Goal: Task Accomplishment & Management: Manage account settings

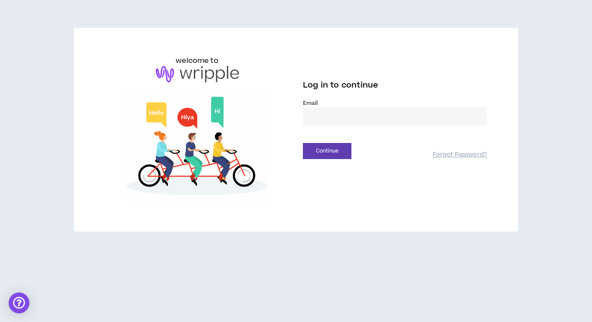
click at [345, 112] on input "email" at bounding box center [395, 116] width 184 height 19
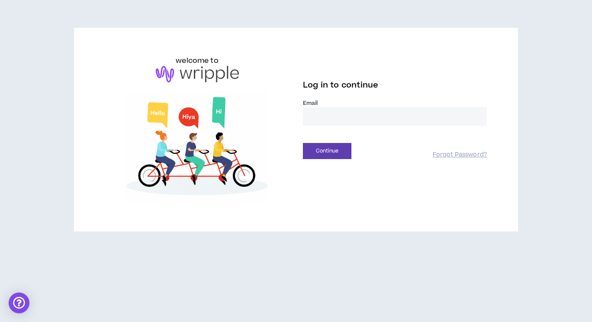
type input "**********"
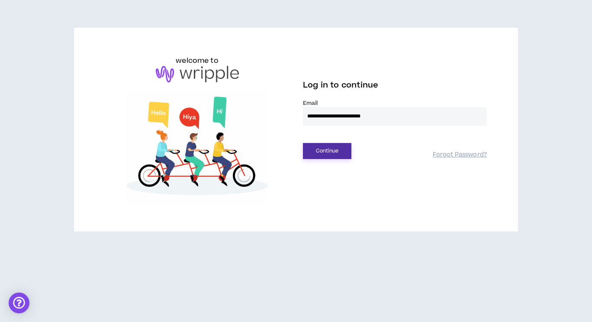
click at [345, 148] on button "Continue" at bounding box center [327, 151] width 48 height 16
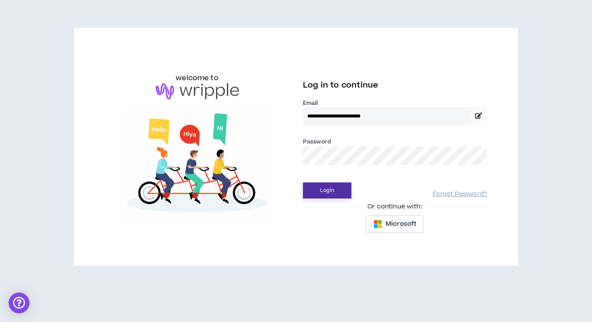
click at [332, 197] on button "Login" at bounding box center [327, 190] width 48 height 16
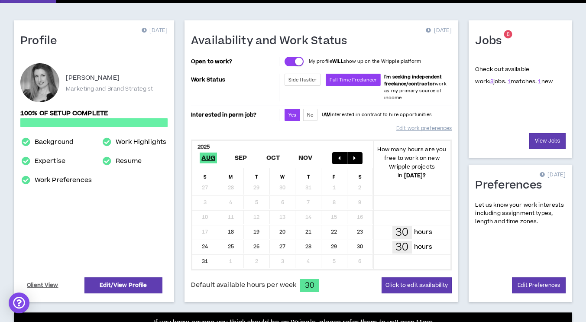
scroll to position [56, 0]
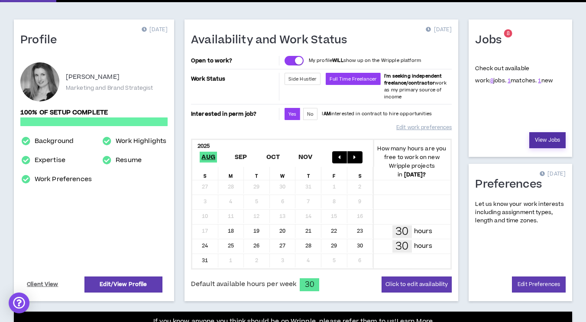
click at [548, 135] on link "View Jobs" at bounding box center [547, 140] width 36 height 16
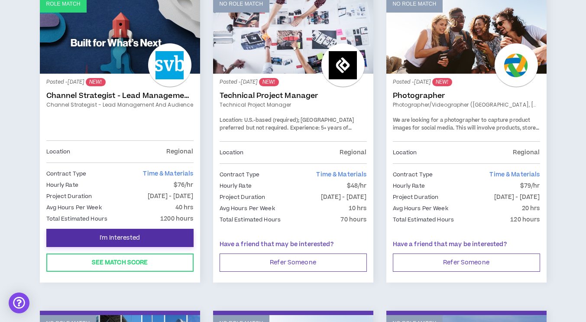
scroll to position [164, 0]
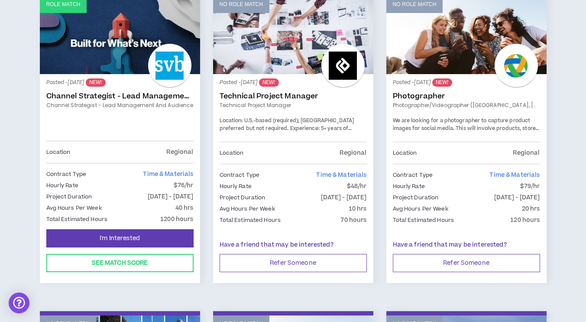
click at [168, 101] on link "Channel Strategist - Lead Management and Audience" at bounding box center [119, 105] width 147 height 8
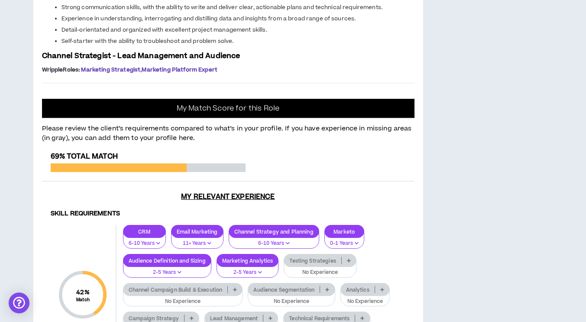
scroll to position [623, 0]
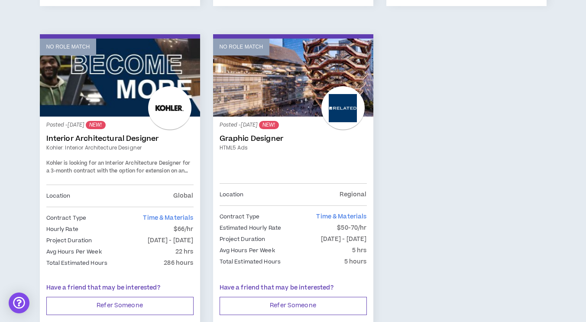
scroll to position [760, 0]
click at [185, 141] on link "Interior Architectural Designer" at bounding box center [119, 138] width 147 height 9
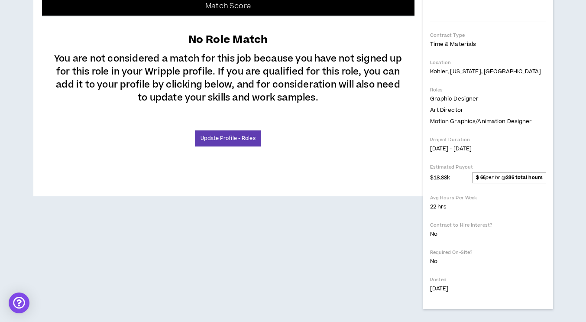
scroll to position [302, 0]
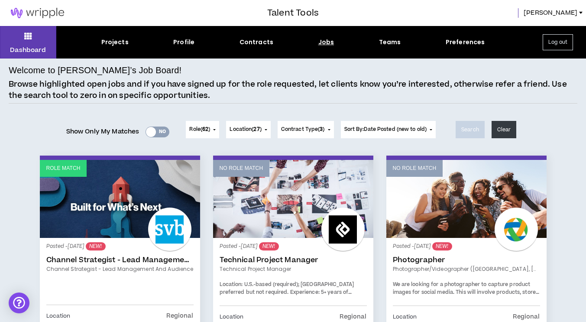
click at [208, 130] on span "Role ( 62 )" at bounding box center [199, 130] width 21 height 8
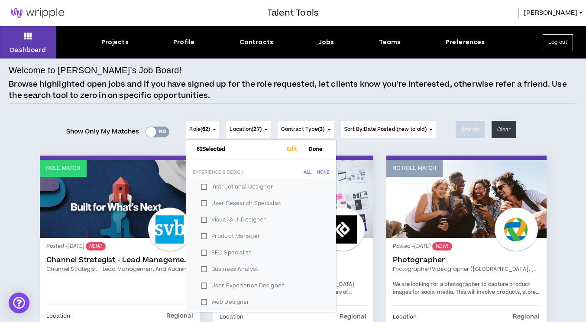
click at [201, 220] on label "Visual & UI Designer" at bounding box center [261, 219] width 129 height 13
click at [198, 181] on label "Instructional Designer" at bounding box center [261, 186] width 129 height 13
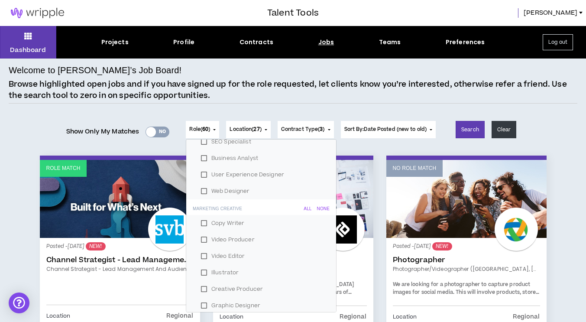
scroll to position [111, 0]
click at [204, 188] on label "Web Designer" at bounding box center [261, 190] width 129 height 13
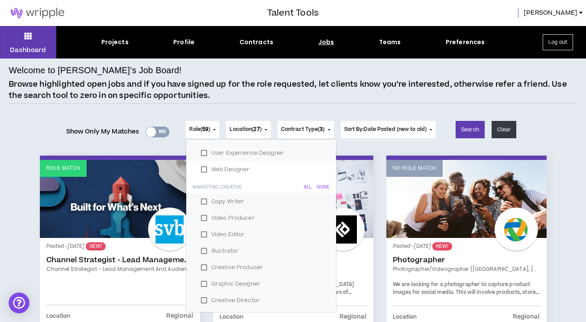
scroll to position [133, 0]
drag, startPoint x: 203, startPoint y: 216, endPoint x: 203, endPoint y: 223, distance: 7.4
click at [203, 223] on label "Video Producer" at bounding box center [261, 217] width 129 height 13
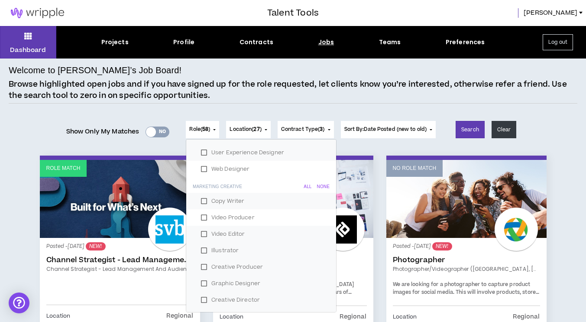
click at [200, 229] on label "Video Editor" at bounding box center [261, 233] width 129 height 13
click at [199, 249] on label "Illustrator" at bounding box center [261, 250] width 129 height 13
click at [199, 268] on label "Creative Producer" at bounding box center [261, 266] width 129 height 13
click at [197, 284] on label "Graphic Designer" at bounding box center [261, 283] width 129 height 13
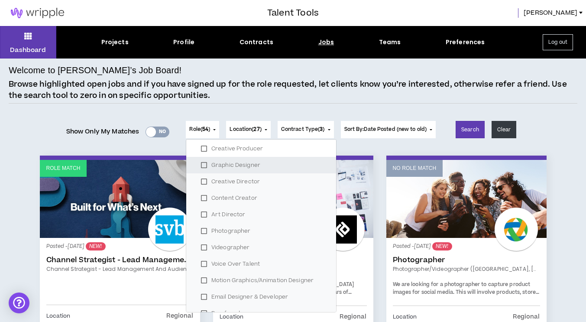
scroll to position [251, 0]
click at [202, 246] on label "Videographer" at bounding box center [261, 246] width 129 height 13
click at [201, 234] on label "Photographer" at bounding box center [261, 230] width 129 height 13
click at [201, 260] on label "Voice Over Talent" at bounding box center [261, 263] width 129 height 13
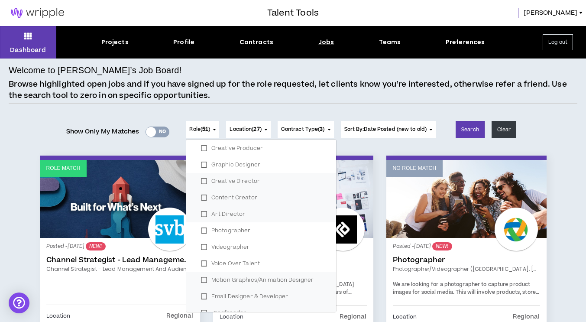
click at [203, 280] on label "Motion Graphics/Animation Designer" at bounding box center [261, 279] width 129 height 13
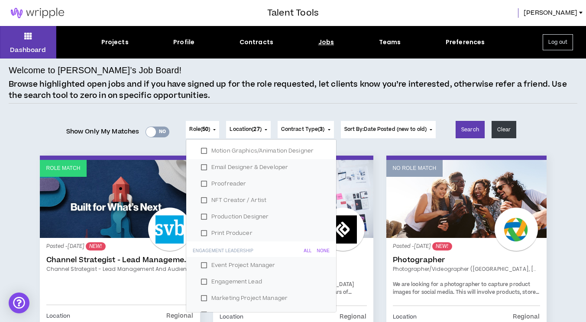
scroll to position [381, 0]
click at [199, 229] on label "Print Producer" at bounding box center [261, 232] width 129 height 13
click at [199, 219] on label "Production Designer" at bounding box center [261, 216] width 129 height 13
click at [201, 194] on label "NFT Creator / Artist" at bounding box center [261, 199] width 129 height 13
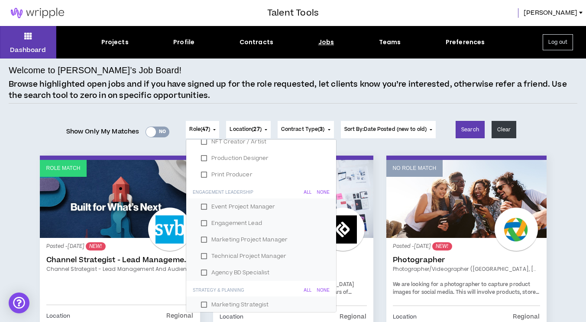
scroll to position [444, 0]
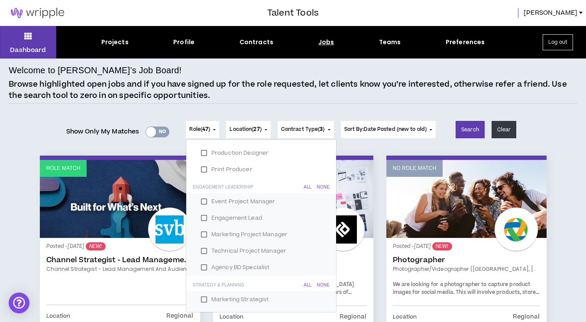
click at [200, 249] on label "Technical Project Manager" at bounding box center [261, 250] width 129 height 13
click at [202, 267] on label "Agency BD Specialist" at bounding box center [261, 267] width 129 height 13
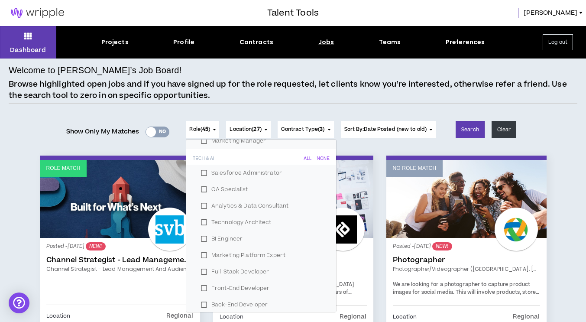
scroll to position [751, 0]
click at [206, 172] on label "Salesforce Administrator" at bounding box center [261, 172] width 129 height 13
click at [205, 186] on label "QA Specialist" at bounding box center [261, 188] width 129 height 13
click at [200, 210] on label "Analytics & Data Consultant" at bounding box center [261, 205] width 129 height 13
click at [201, 220] on label "Technology Architect" at bounding box center [261, 221] width 129 height 13
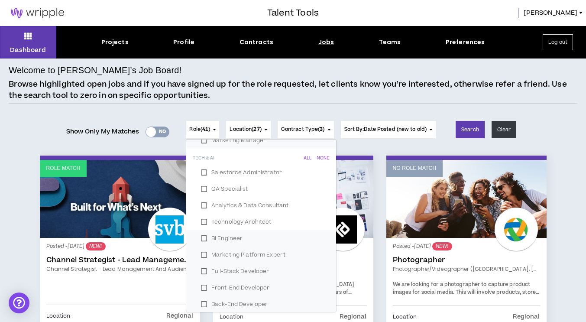
click at [201, 234] on label "BI Engineer" at bounding box center [261, 238] width 129 height 13
click at [201, 253] on label "Marketing Platform Expert" at bounding box center [261, 254] width 129 height 13
click at [202, 264] on label "Full-Stack Developer" at bounding box center [261, 270] width 129 height 13
click at [204, 281] on label "Front-End Developer" at bounding box center [261, 287] width 129 height 13
click at [204, 298] on label "Back-End Developer" at bounding box center [261, 303] width 129 height 13
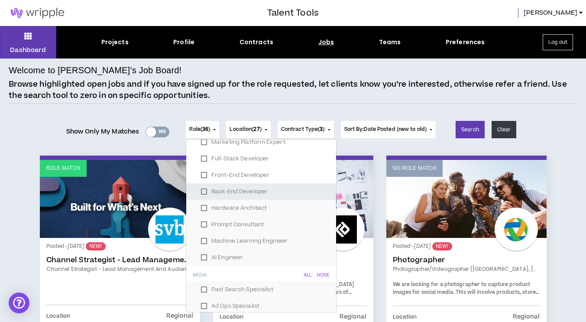
scroll to position [864, 0]
click at [202, 205] on label "Hardware Architect" at bounding box center [261, 207] width 129 height 13
click at [204, 216] on div "Prompt Consultant" at bounding box center [261, 224] width 150 height 16
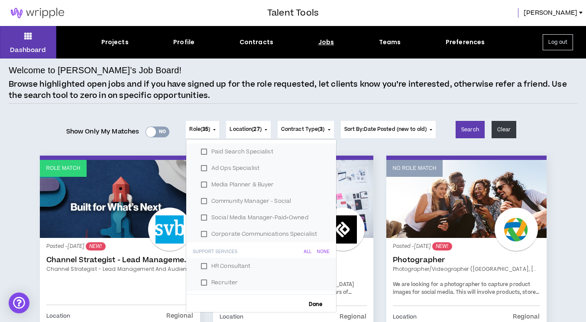
scroll to position [1004, 0]
click at [200, 266] on label "HR Consultant" at bounding box center [261, 263] width 129 height 13
click at [203, 284] on label "Recruiter" at bounding box center [261, 279] width 129 height 13
click at [203, 182] on label "Media Planner & Buyer" at bounding box center [261, 181] width 129 height 13
click at [200, 145] on label "Paid Search Specialist" at bounding box center [261, 148] width 129 height 13
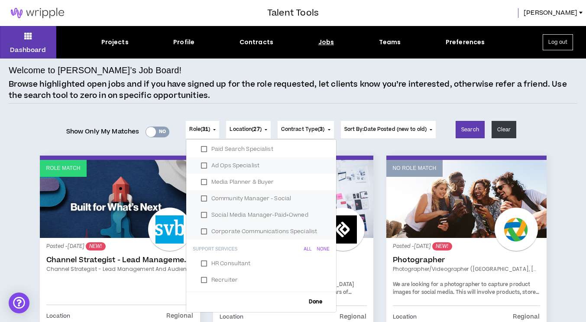
click at [202, 163] on label "Ad Ops Specialist" at bounding box center [261, 165] width 129 height 13
click at [203, 200] on label "Community Manager - Social" at bounding box center [261, 198] width 129 height 13
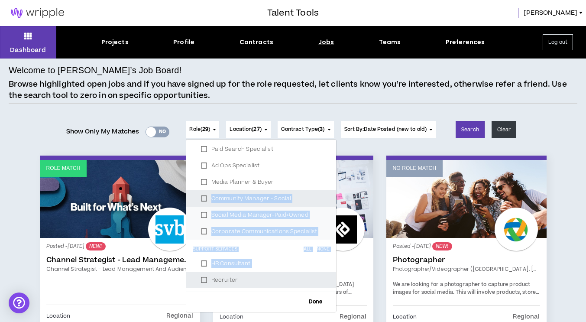
drag, startPoint x: 203, startPoint y: 200, endPoint x: 279, endPoint y: 285, distance: 114.7
click at [279, 285] on div "29 Selected Edit Done Experience & Design All None Instructional Designer User …" at bounding box center [261, 225] width 151 height 173
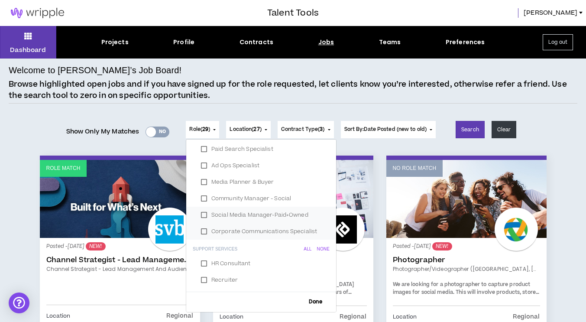
click at [308, 305] on h6 "Done" at bounding box center [261, 301] width 150 height 13
click at [308, 302] on span "Done" at bounding box center [316, 302] width 20 height 6
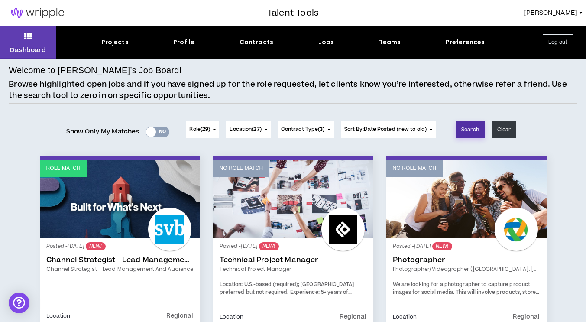
click at [466, 124] on button "Search" at bounding box center [469, 129] width 29 height 17
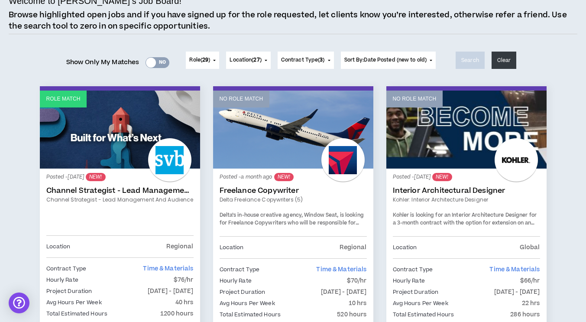
scroll to position [0, 0]
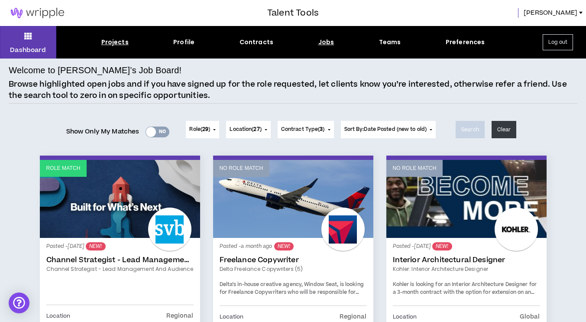
click at [125, 44] on div "Projects" at bounding box center [114, 42] width 27 height 9
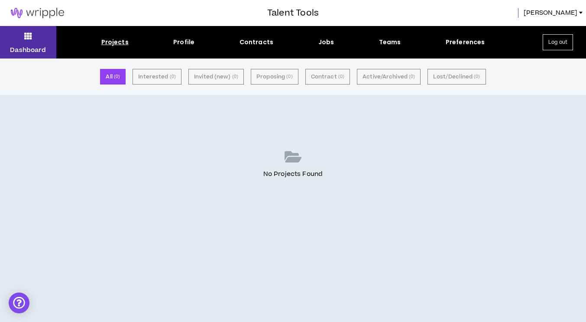
click at [35, 44] on button "Dashboard" at bounding box center [28, 42] width 56 height 32
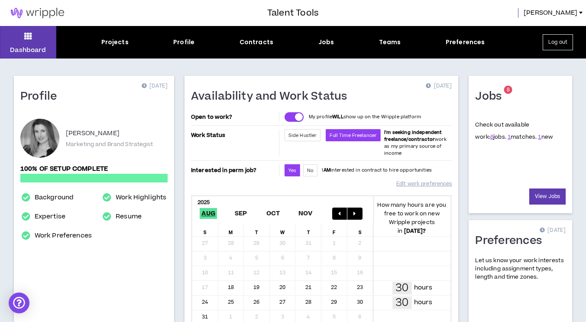
click at [147, 26] on div "Dashboard Projects Profile Contracts Jobs Teams Preferences Log out" at bounding box center [293, 42] width 586 height 32
click at [326, 43] on div "Jobs" at bounding box center [326, 42] width 16 height 9
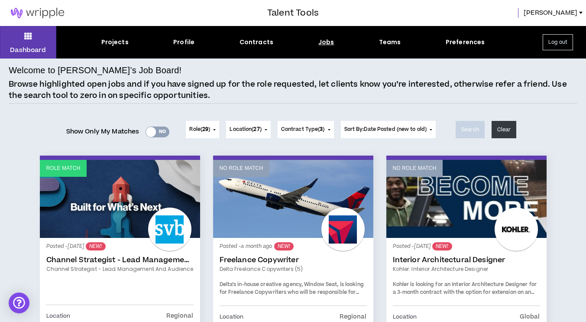
click at [551, 144] on div "Show Only My Matches Yes No Role ( 29 ) 29 Selected Edit Done Experience & Desi…" at bounding box center [293, 129] width 568 height 35
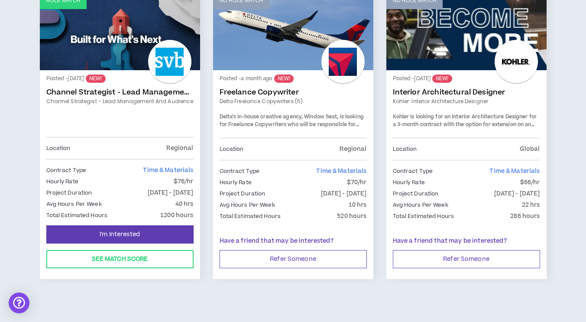
scroll to position [170, 0]
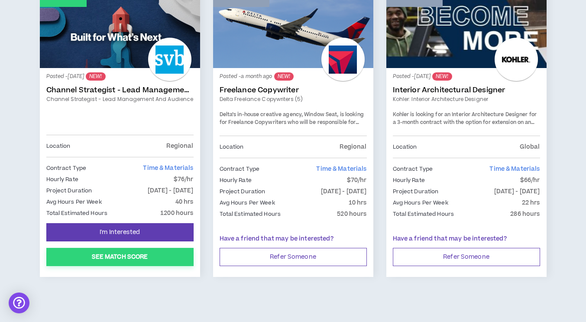
click at [168, 251] on button "See Match Score" at bounding box center [119, 257] width 147 height 18
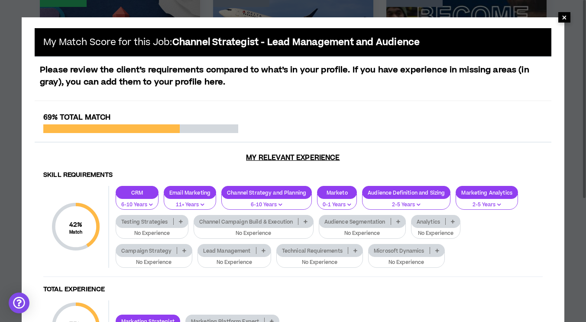
click at [565, 16] on span "×" at bounding box center [563, 17] width 5 height 10
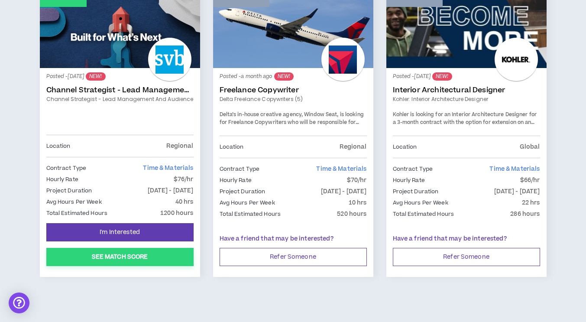
click at [147, 248] on button "See Match Score" at bounding box center [119, 257] width 147 height 18
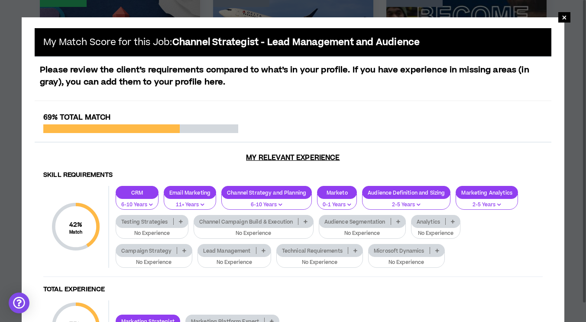
click at [186, 248] on p at bounding box center [184, 250] width 14 height 7
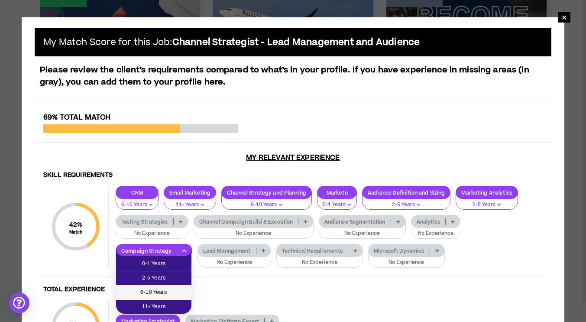
click at [166, 291] on span "6-10 Years" at bounding box center [153, 292] width 65 height 10
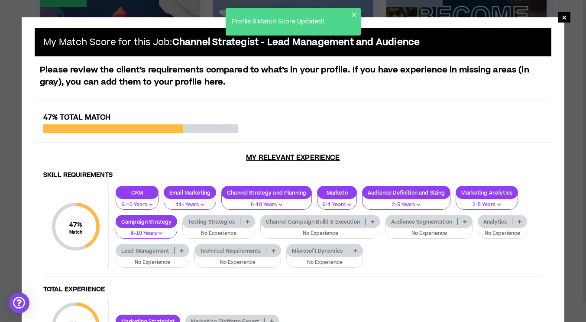
click at [463, 220] on icon at bounding box center [465, 221] width 4 height 4
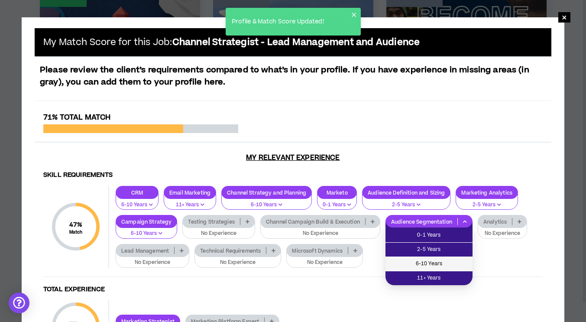
click at [445, 258] on li "6-10 Years" at bounding box center [428, 264] width 87 height 14
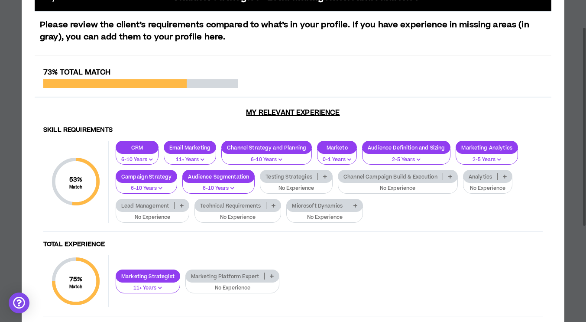
click at [278, 200] on div "Technical Requirements" at bounding box center [237, 205] width 87 height 13
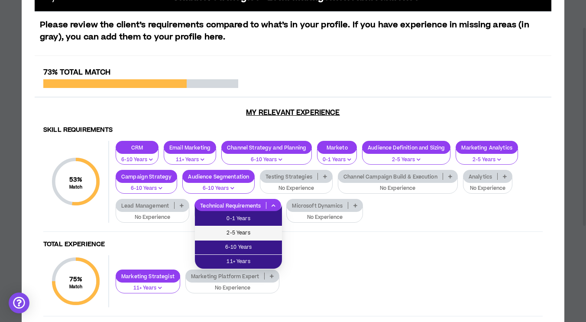
click at [261, 226] on li "2-5 Years" at bounding box center [238, 233] width 87 height 14
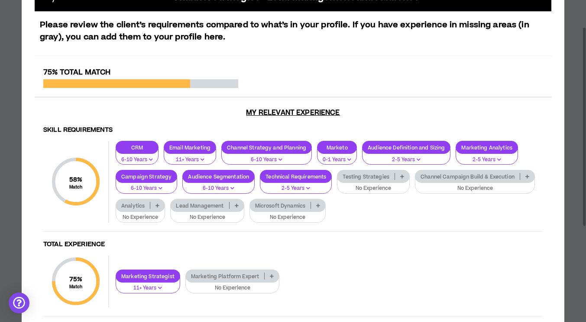
click at [235, 204] on icon at bounding box center [237, 205] width 4 height 4
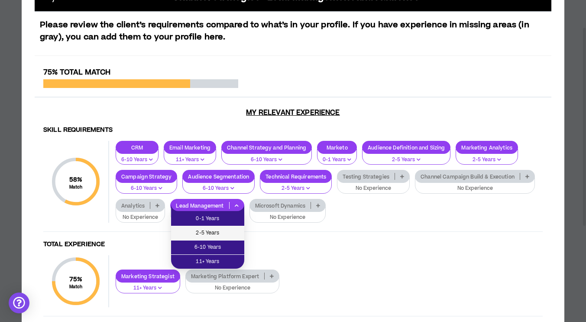
click at [227, 237] on span "2-5 Years" at bounding box center [207, 233] width 63 height 10
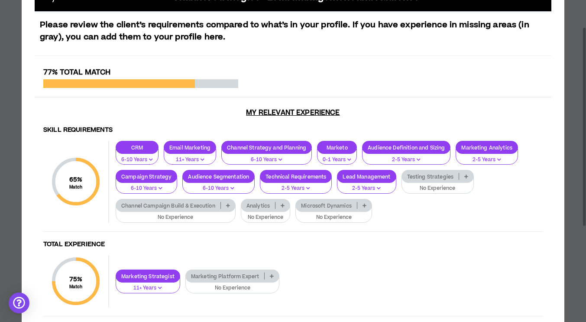
click at [282, 205] on icon at bounding box center [282, 205] width 4 height 4
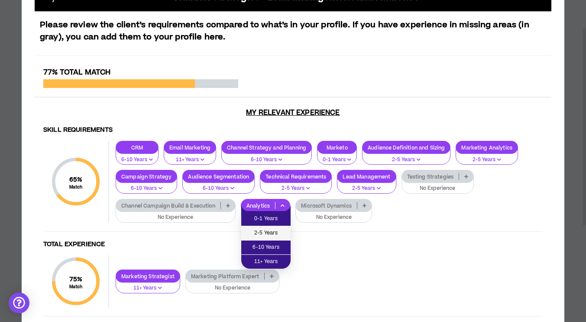
click at [274, 234] on span "2-5 Years" at bounding box center [265, 233] width 39 height 10
